Goal: Check status

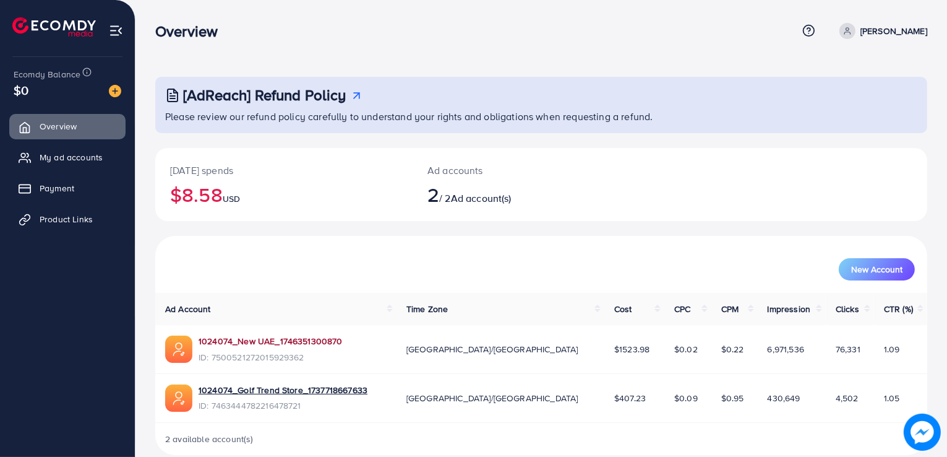
click at [224, 346] on link "1024074_New UAE_1746351300870" at bounding box center [271, 341] width 144 height 12
click at [323, 343] on link "1024074_New UAE_1746351300870" at bounding box center [271, 341] width 144 height 12
click at [274, 340] on link "1024074_New UAE_1746351300870" at bounding box center [271, 341] width 144 height 12
click at [265, 337] on link "1024074_New UAE_1746351300870" at bounding box center [271, 341] width 144 height 12
click at [260, 392] on link "1024074_Golf Trend Store_1737718667633" at bounding box center [283, 390] width 169 height 12
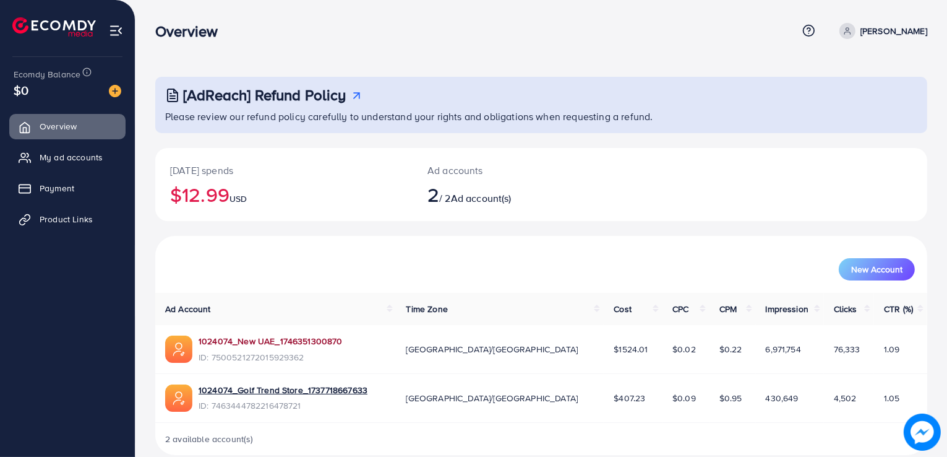
click at [239, 343] on link "1024074_New UAE_1746351300870" at bounding box center [271, 341] width 144 height 12
click at [243, 340] on link "1024074_New UAE_1746351300870" at bounding box center [271, 341] width 144 height 12
click at [276, 338] on link "1024074_New UAE_1746351300870" at bounding box center [271, 341] width 144 height 12
click at [265, 347] on link "1024074_New UAE_1746351300870" at bounding box center [271, 341] width 144 height 12
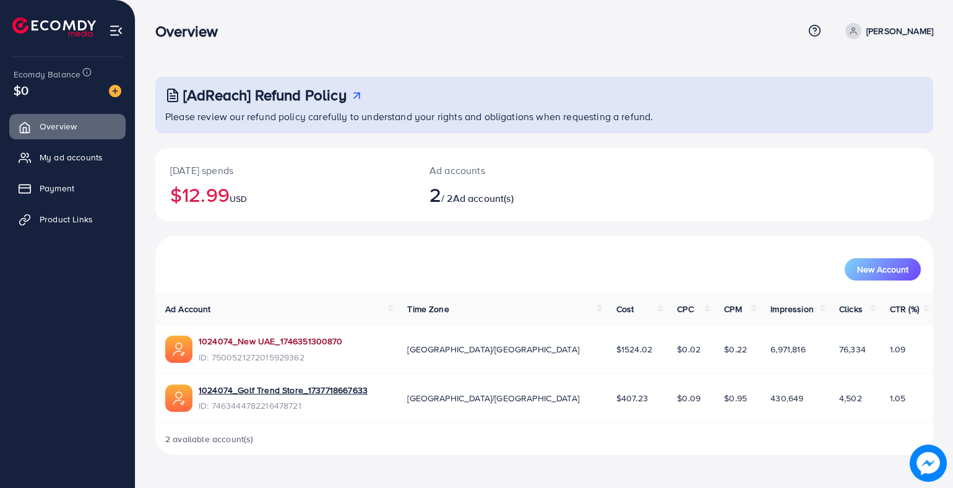
click at [337, 337] on link "1024074_New UAE_1746351300870" at bounding box center [271, 341] width 144 height 12
